Goal: Task Accomplishment & Management: Complete application form

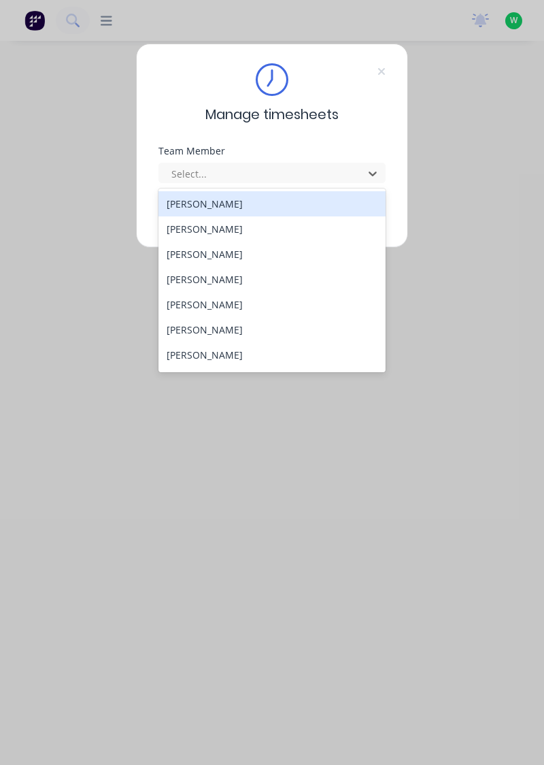
click at [195, 280] on div "[PERSON_NAME]" at bounding box center [273, 279] width 228 height 25
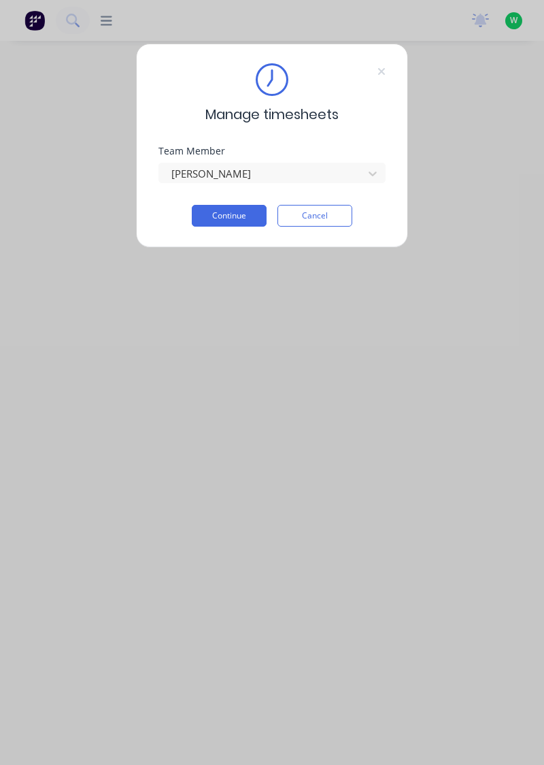
click at [235, 218] on button "Continue" at bounding box center [229, 216] width 75 height 22
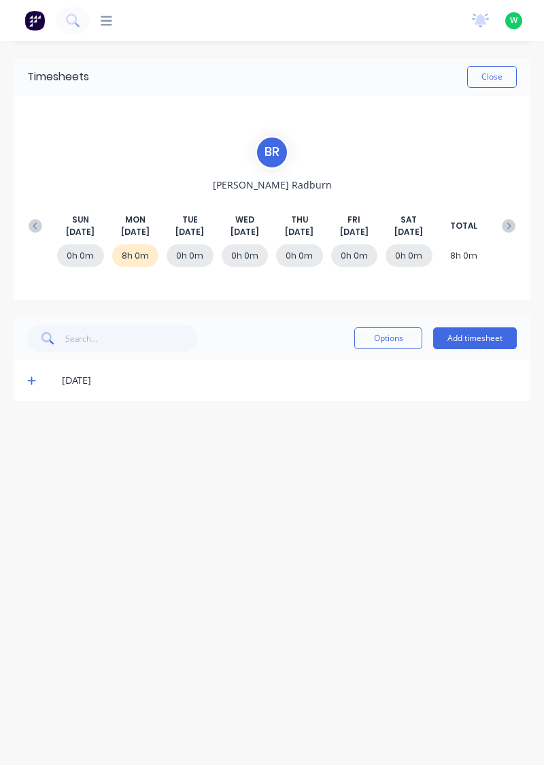
click at [479, 335] on button "Add timesheet" at bounding box center [475, 338] width 84 height 22
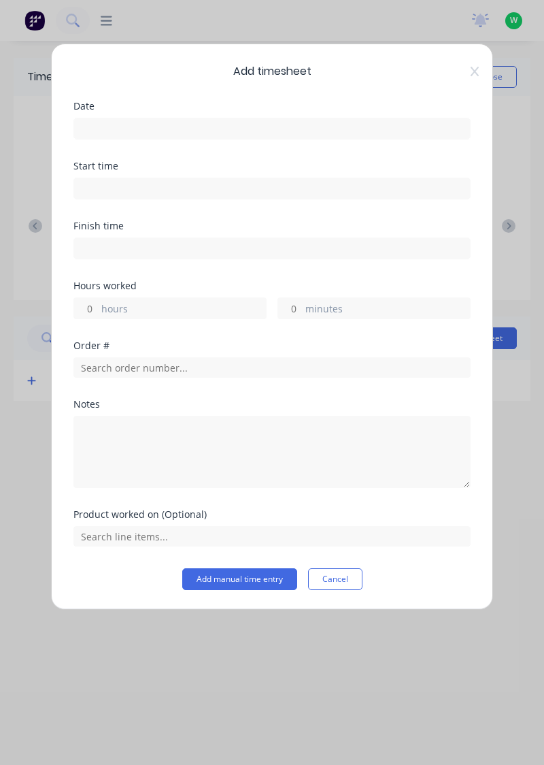
click at [110, 122] on input at bounding box center [272, 128] width 396 height 20
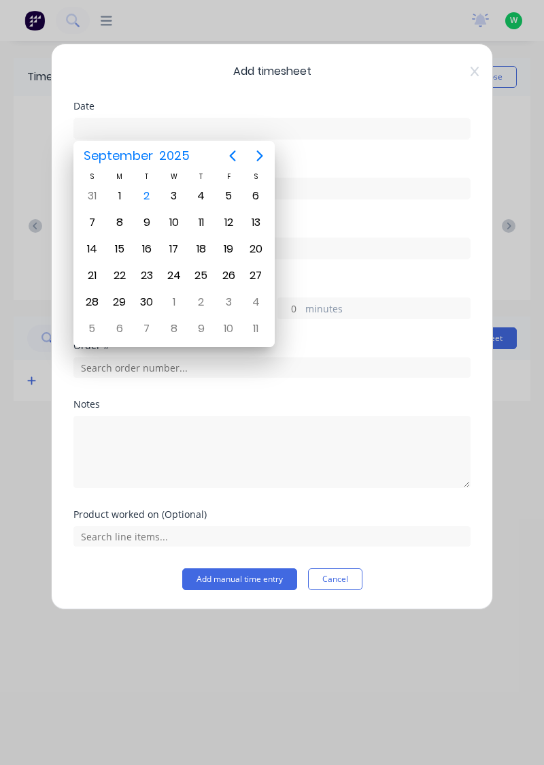
click at [150, 196] on div "2" at bounding box center [147, 196] width 20 height 20
type input "[DATE]"
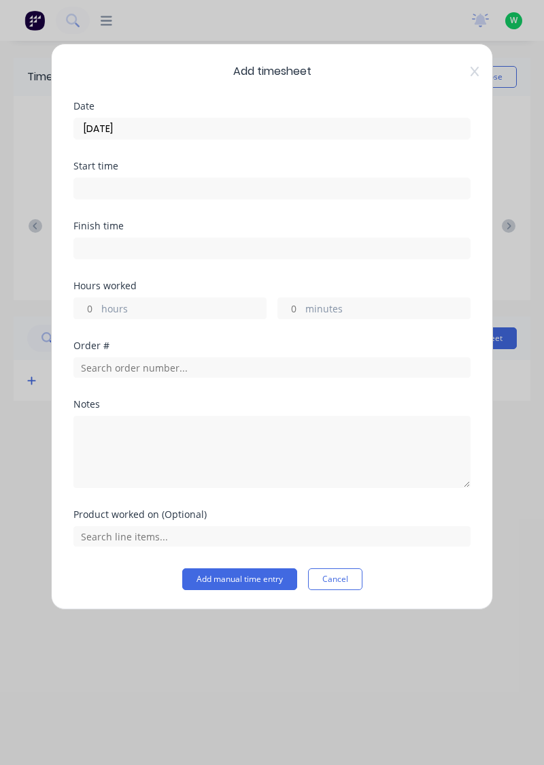
click at [87, 302] on input "hours" at bounding box center [86, 308] width 24 height 20
type input "4"
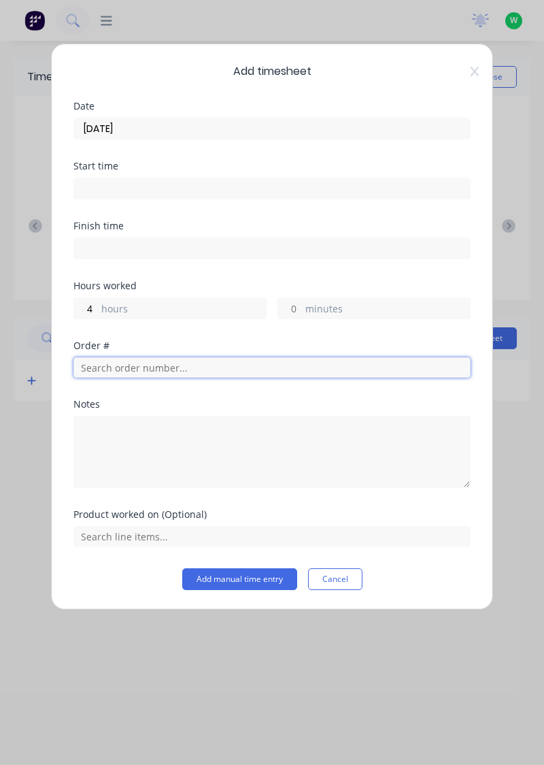
click at [121, 367] on input "text" at bounding box center [271, 367] width 397 height 20
type input "18778"
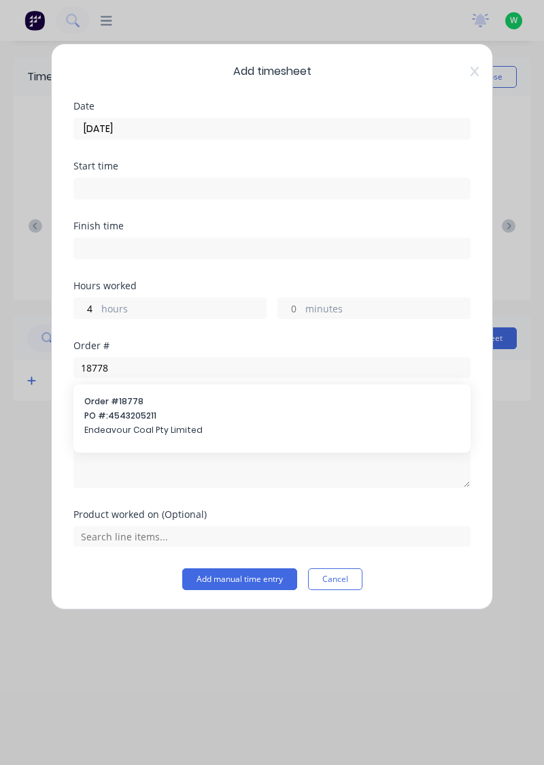
click at [125, 429] on span "Endeavour Coal Pty Limited" at bounding box center [272, 430] width 376 height 12
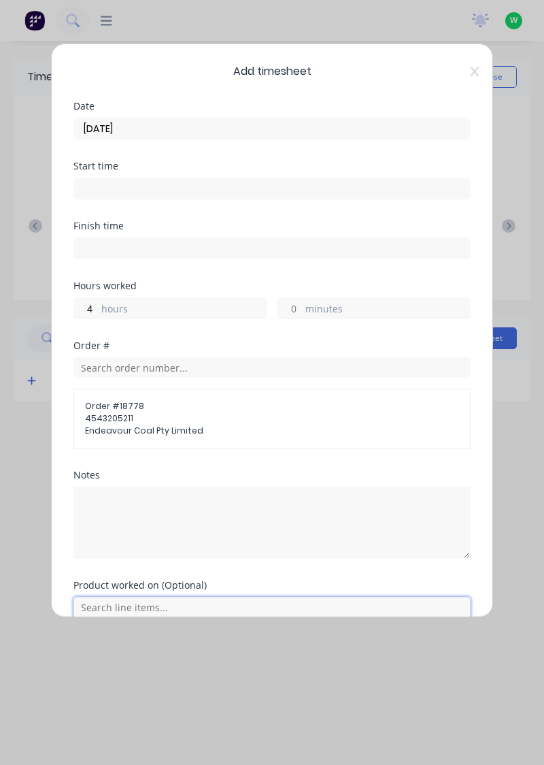
click at [125, 599] on input "text" at bounding box center [271, 607] width 397 height 20
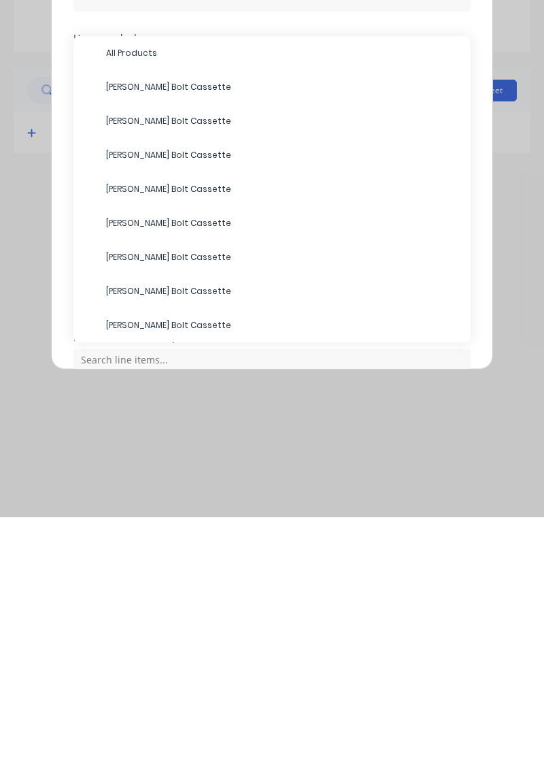
click at [149, 363] on span "[PERSON_NAME] Bolt Cassette" at bounding box center [283, 369] width 354 height 12
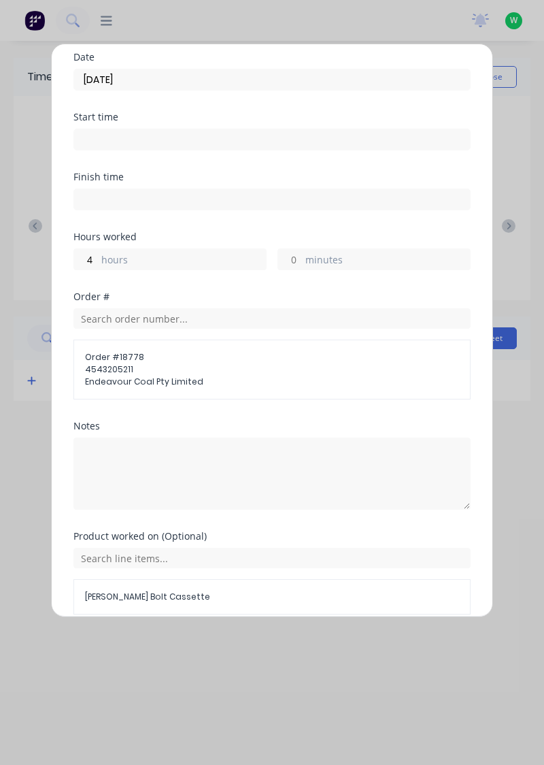
scroll to position [105, 0]
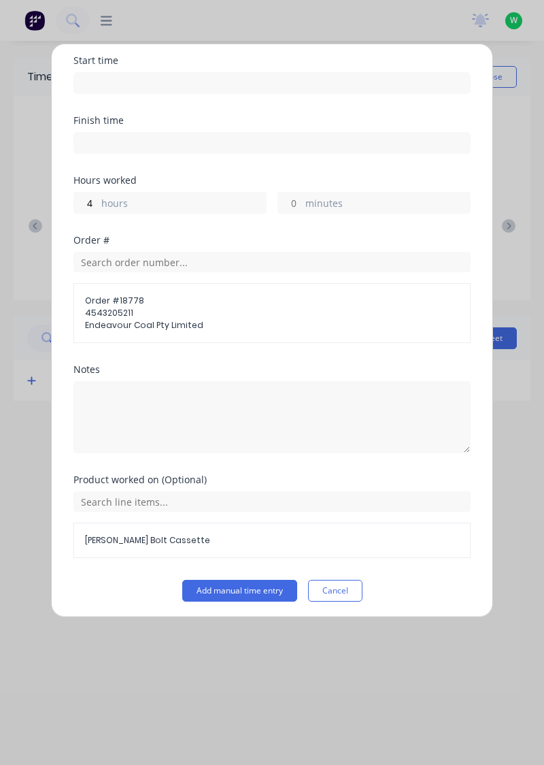
click at [248, 590] on button "Add manual time entry" at bounding box center [239, 591] width 115 height 22
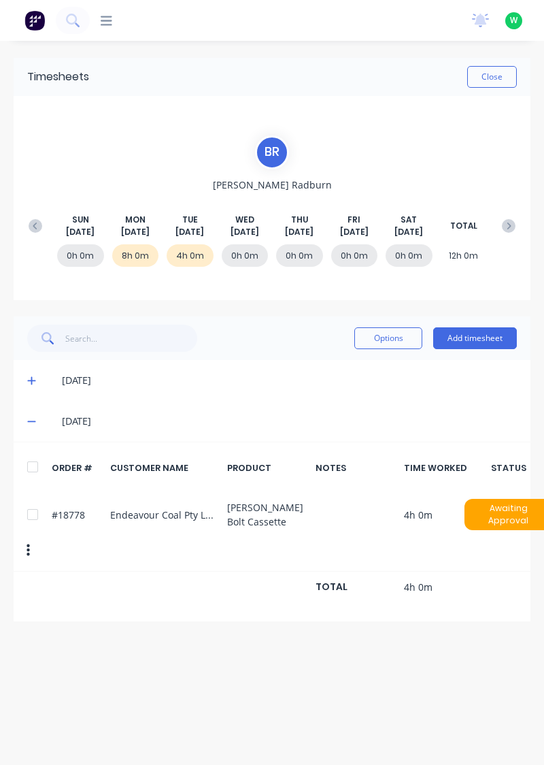
click at [480, 337] on button "Add timesheet" at bounding box center [475, 338] width 84 height 22
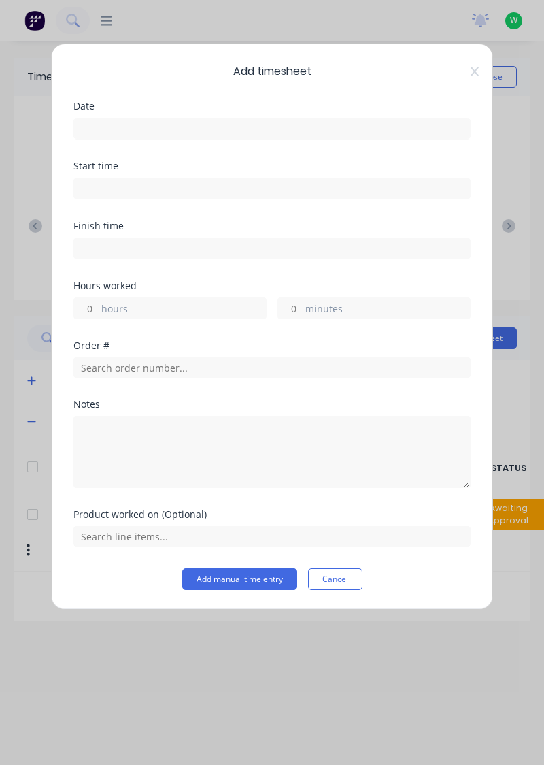
click at [123, 122] on input at bounding box center [272, 128] width 396 height 20
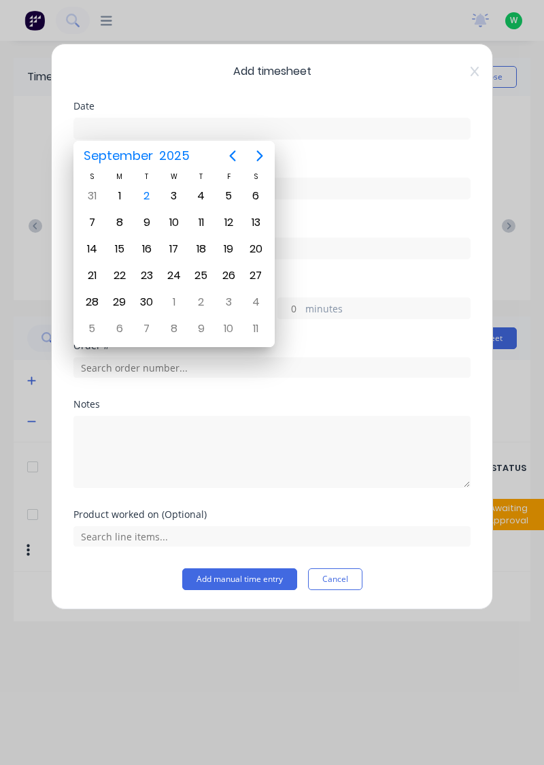
click at [150, 191] on div "2" at bounding box center [147, 196] width 20 height 20
type input "[DATE]"
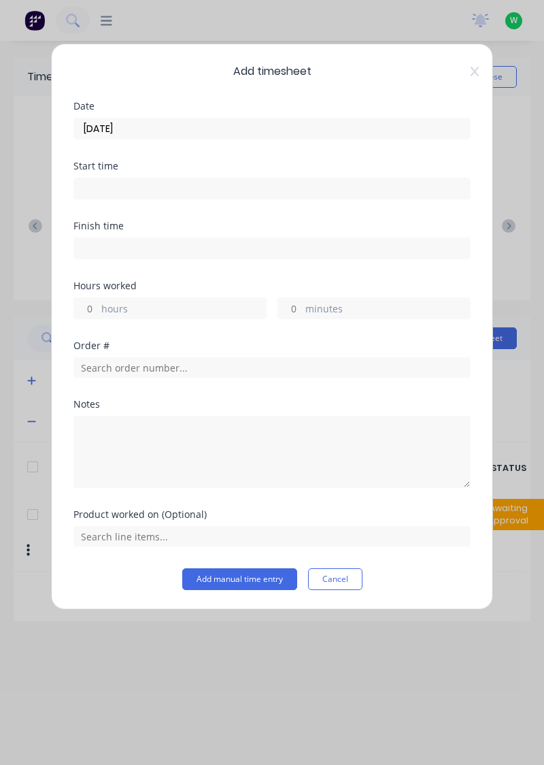
click at [88, 301] on input "hours" at bounding box center [86, 308] width 24 height 20
type input "3"
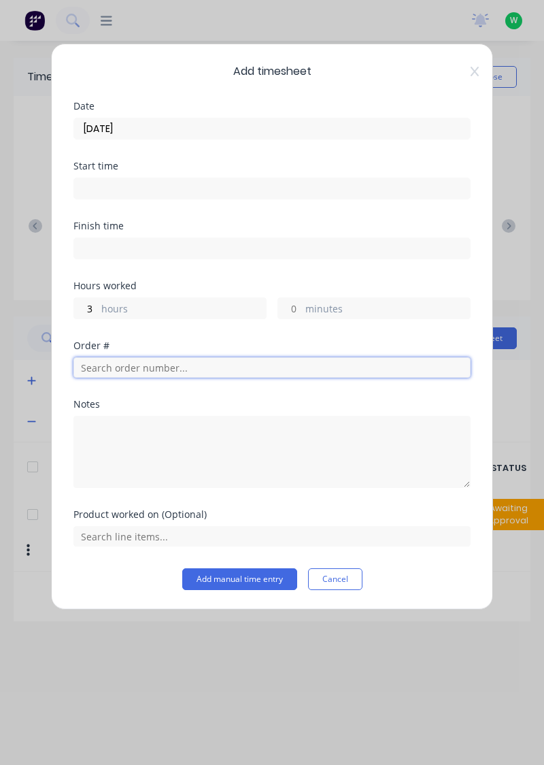
click at [105, 363] on input "text" at bounding box center [271, 367] width 397 height 20
type input "17943"
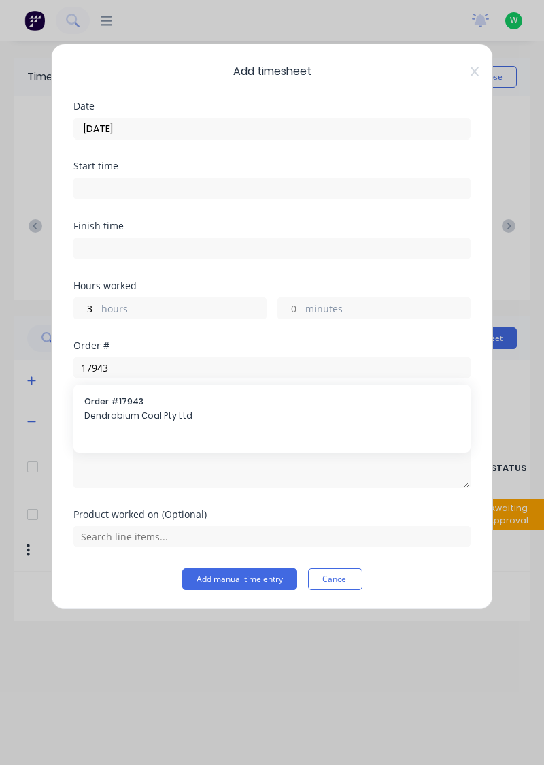
click at [125, 414] on span "Dendrobium Coal Pty Ltd" at bounding box center [272, 416] width 376 height 12
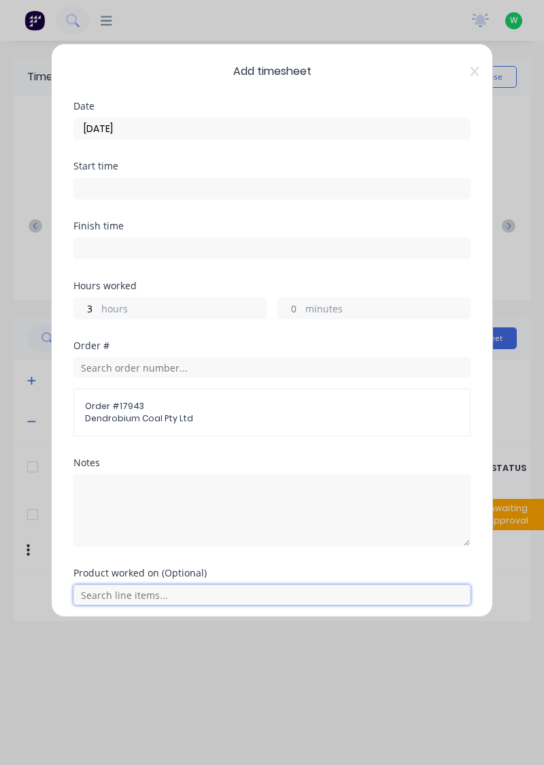
click at [131, 595] on input "text" at bounding box center [271, 594] width 397 height 20
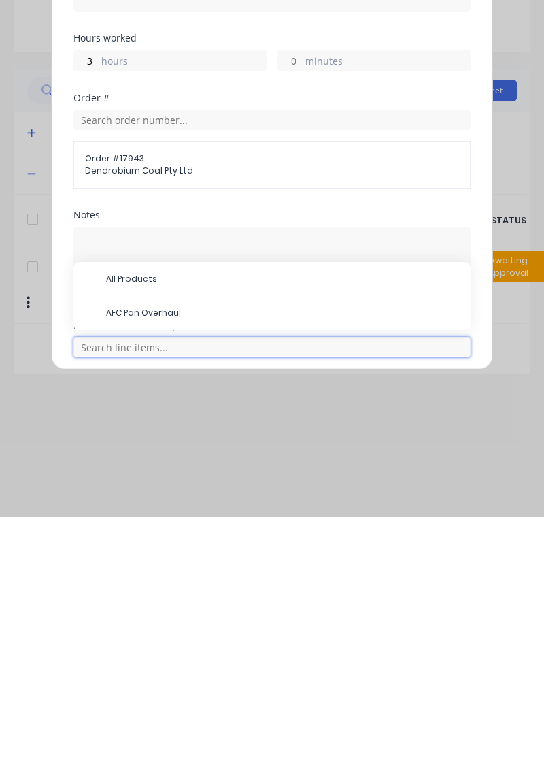
scroll to position [57, 0]
click at [143, 555] on span "AFC Pan Overhaul" at bounding box center [283, 561] width 354 height 12
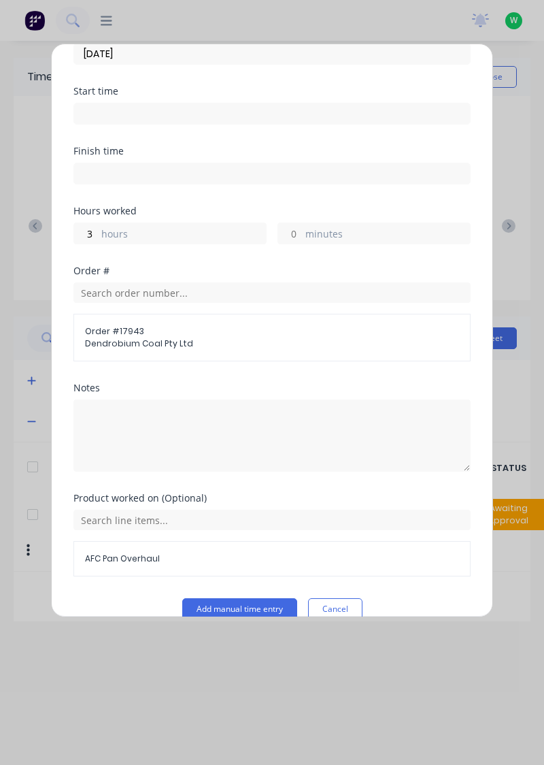
scroll to position [93, 0]
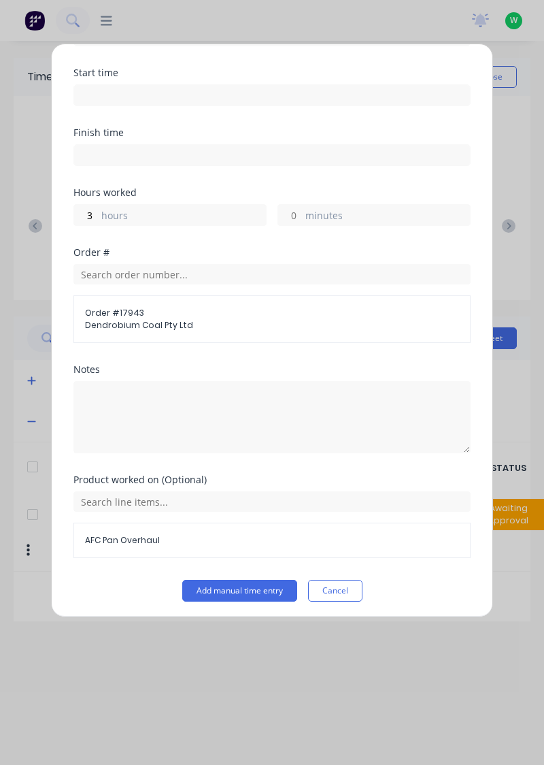
click at [242, 587] on button "Add manual time entry" at bounding box center [239, 591] width 115 height 22
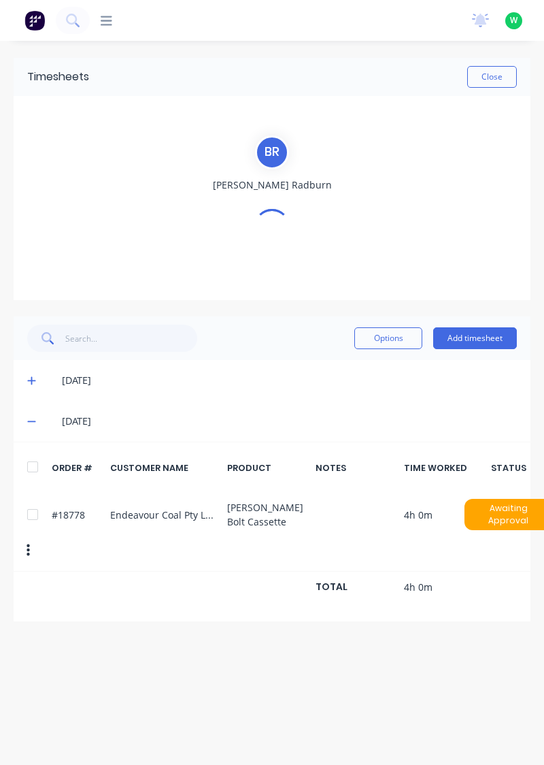
scroll to position [0, 0]
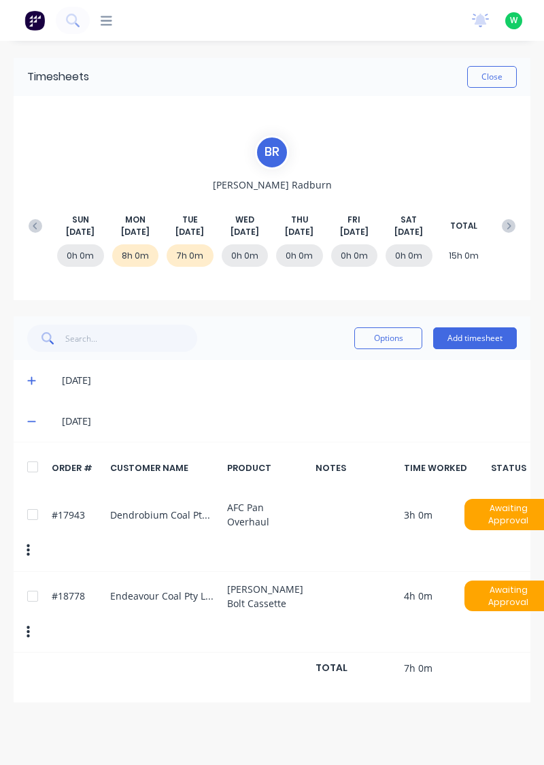
click at [481, 336] on button "Add timesheet" at bounding box center [475, 338] width 84 height 22
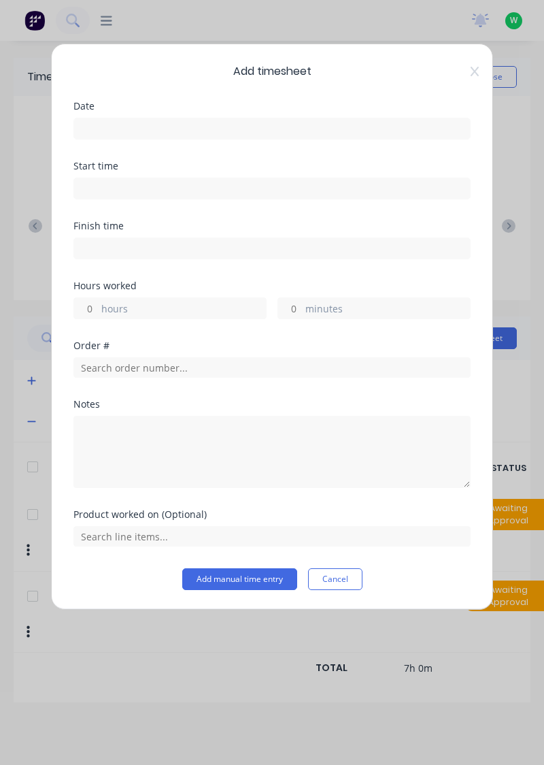
click at [116, 122] on input at bounding box center [272, 128] width 396 height 20
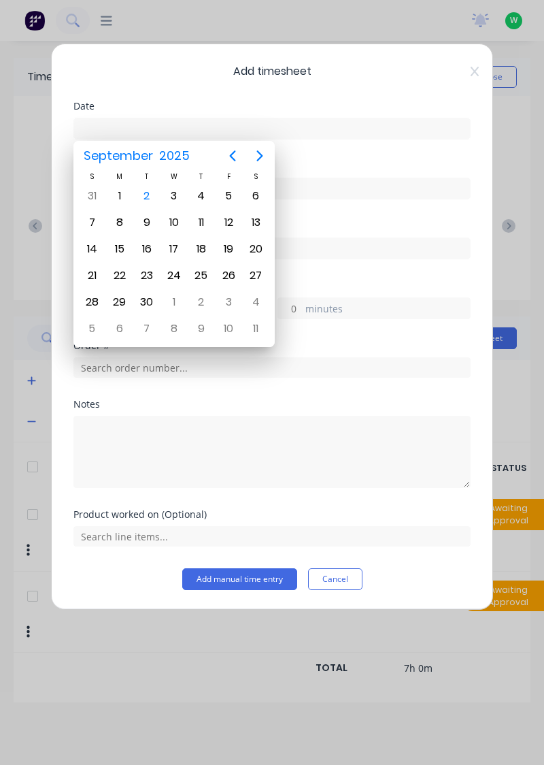
click at [154, 190] on div "2" at bounding box center [147, 196] width 20 height 20
type input "[DATE]"
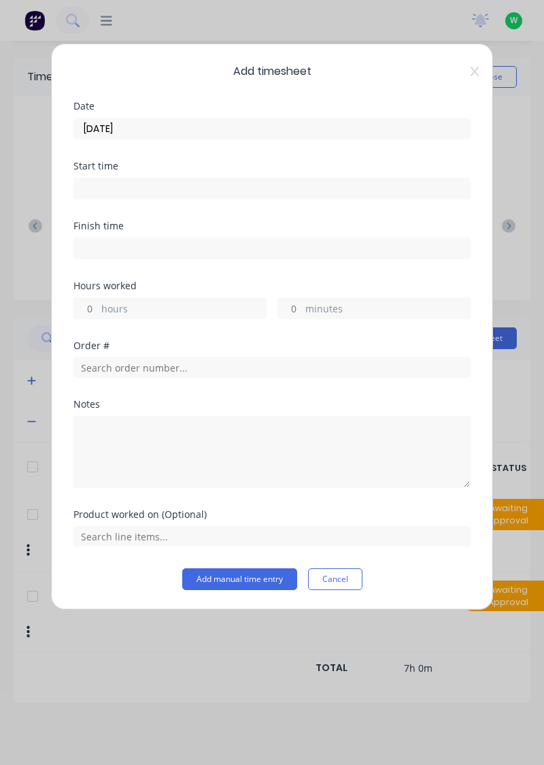
click at [84, 310] on input "hours" at bounding box center [86, 308] width 24 height 20
type input "1"
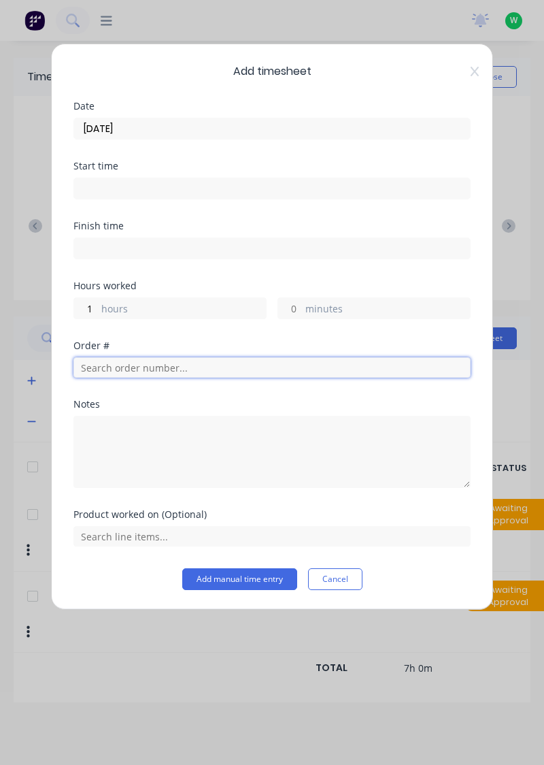
click at [119, 365] on input "text" at bounding box center [271, 367] width 397 height 20
type input "17483"
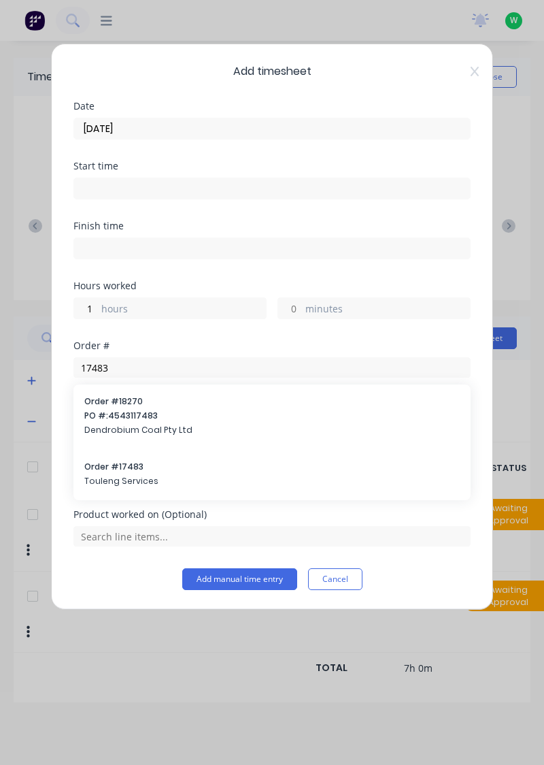
click at [114, 471] on div "Order # 17483 Touleng Services" at bounding box center [272, 475] width 376 height 29
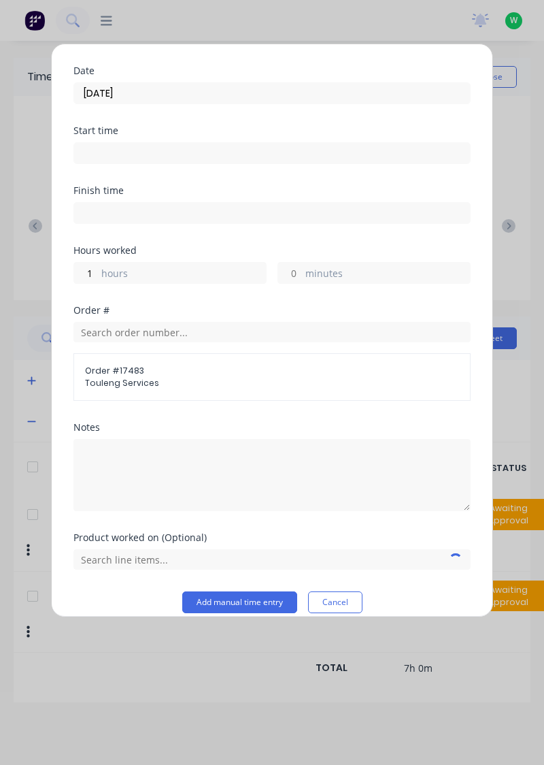
scroll to position [48, 0]
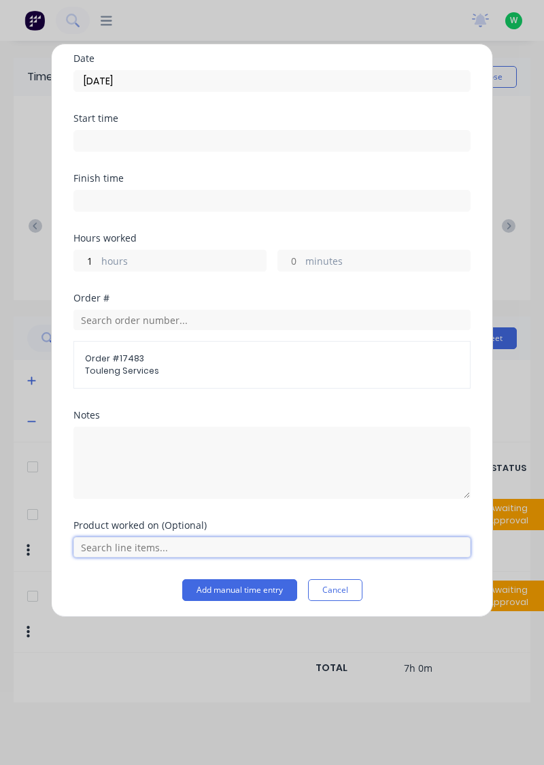
click at [128, 541] on input "text" at bounding box center [271, 547] width 397 height 20
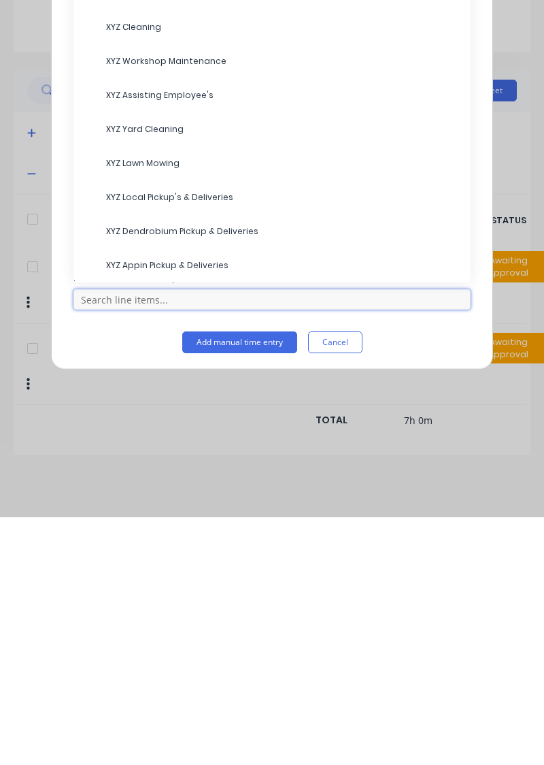
scroll to position [38, 0]
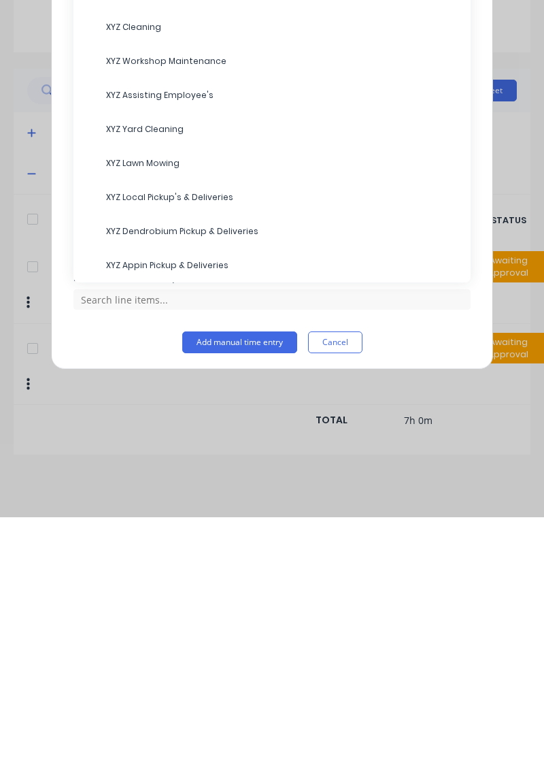
click at [152, 337] on span "XYZ Assisting Employee's" at bounding box center [283, 343] width 354 height 12
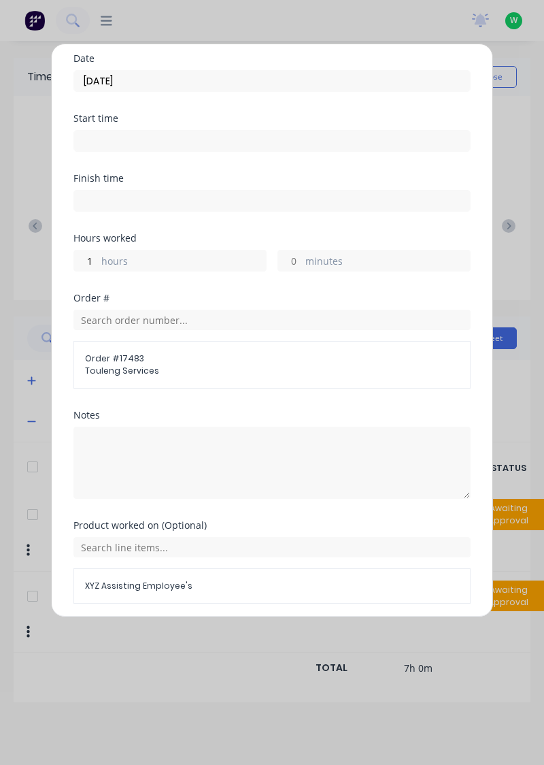
scroll to position [93, 0]
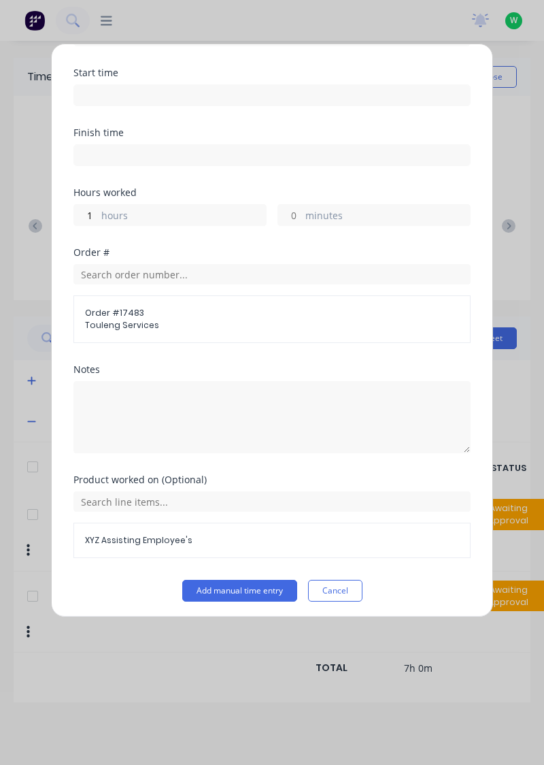
click at [246, 588] on button "Add manual time entry" at bounding box center [239, 591] width 115 height 22
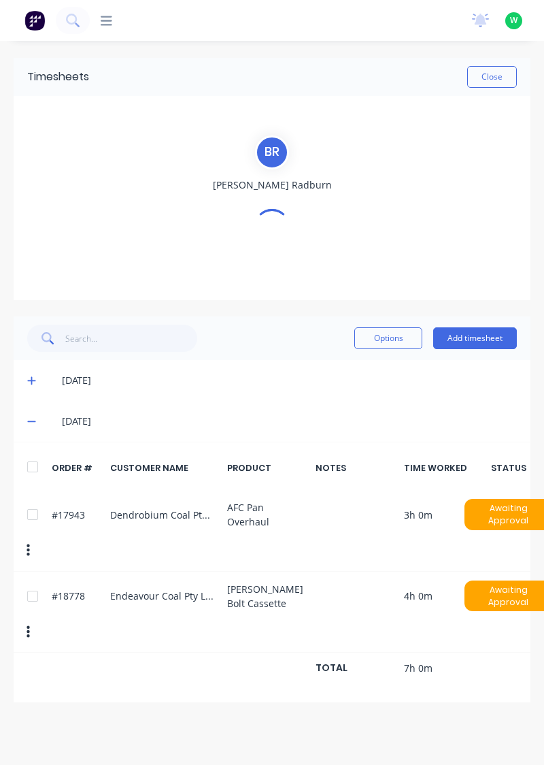
scroll to position [0, 0]
